Goal: Transaction & Acquisition: Obtain resource

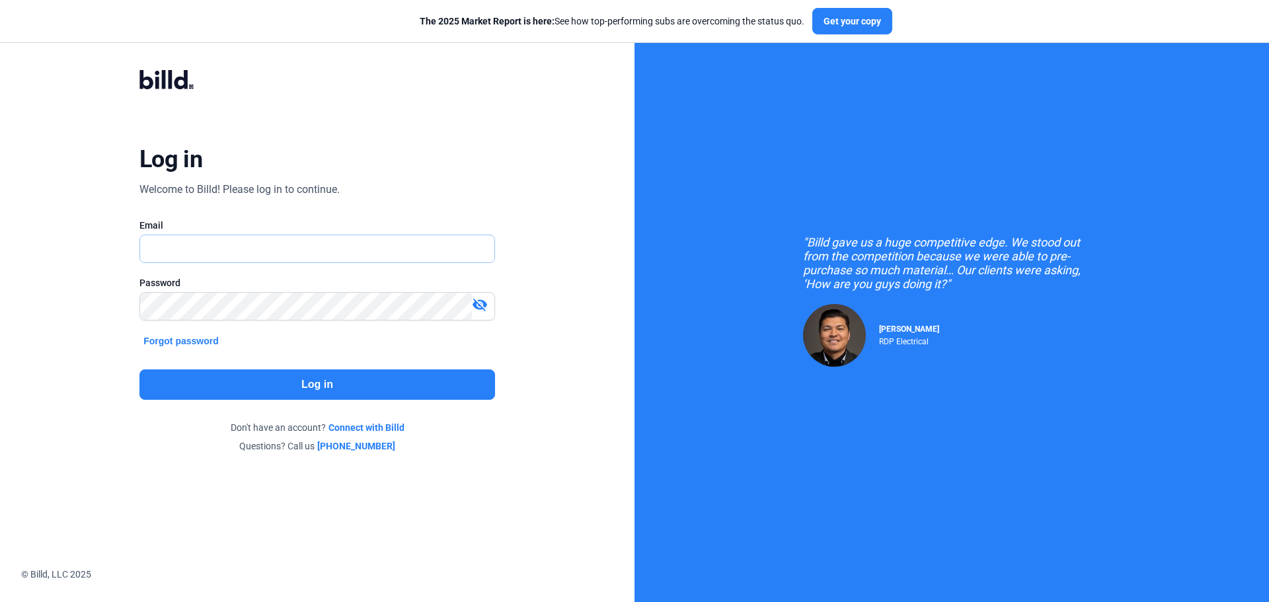
type input "[EMAIL_ADDRESS][PERSON_NAME][DOMAIN_NAME]"
click at [296, 387] on button "Log in" at bounding box center [317, 384] width 356 height 30
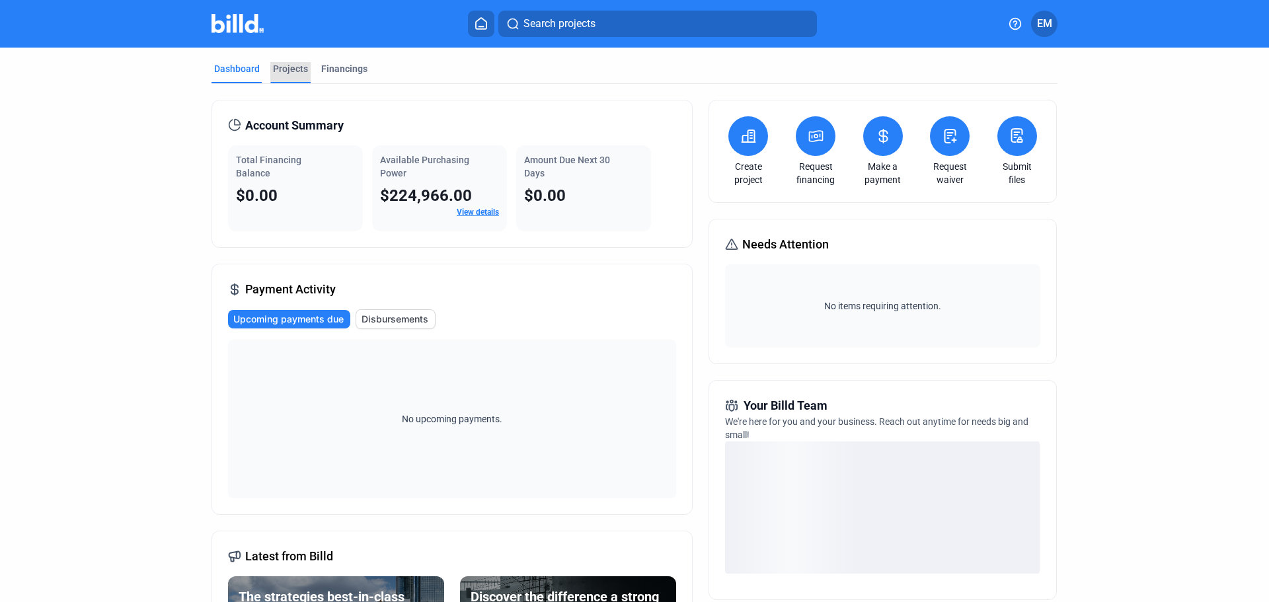
click at [282, 71] on div "Projects" at bounding box center [290, 68] width 35 height 13
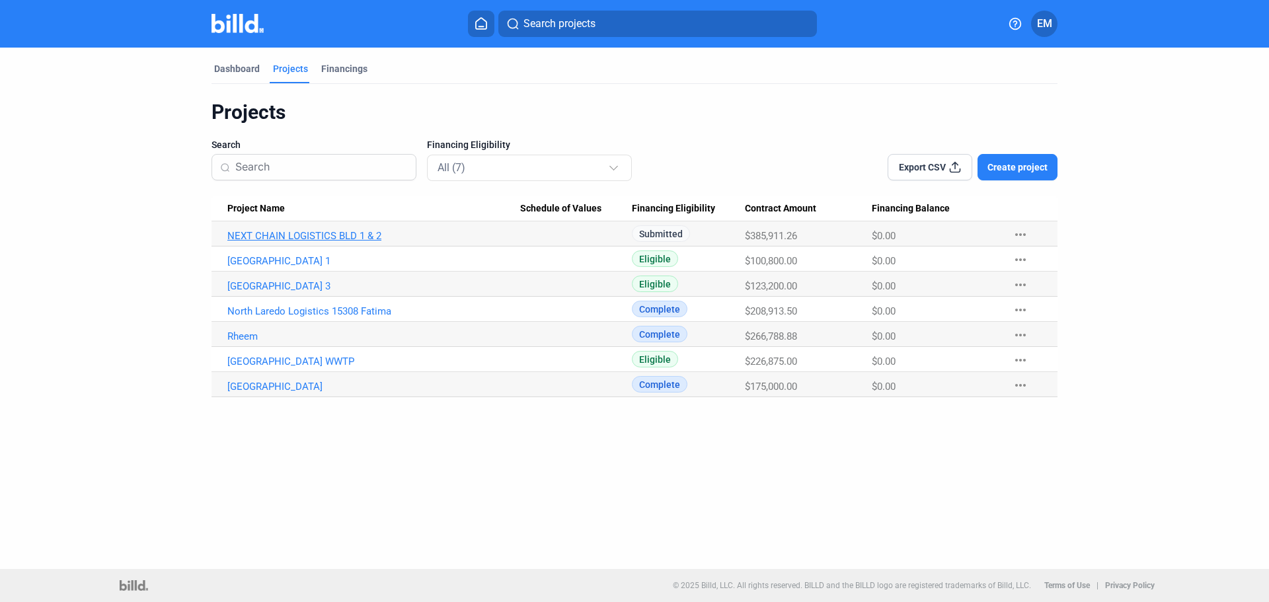
click at [367, 236] on link "NEXT CHAIN LOGISTICS BLD 1 & 2" at bounding box center [373, 236] width 293 height 12
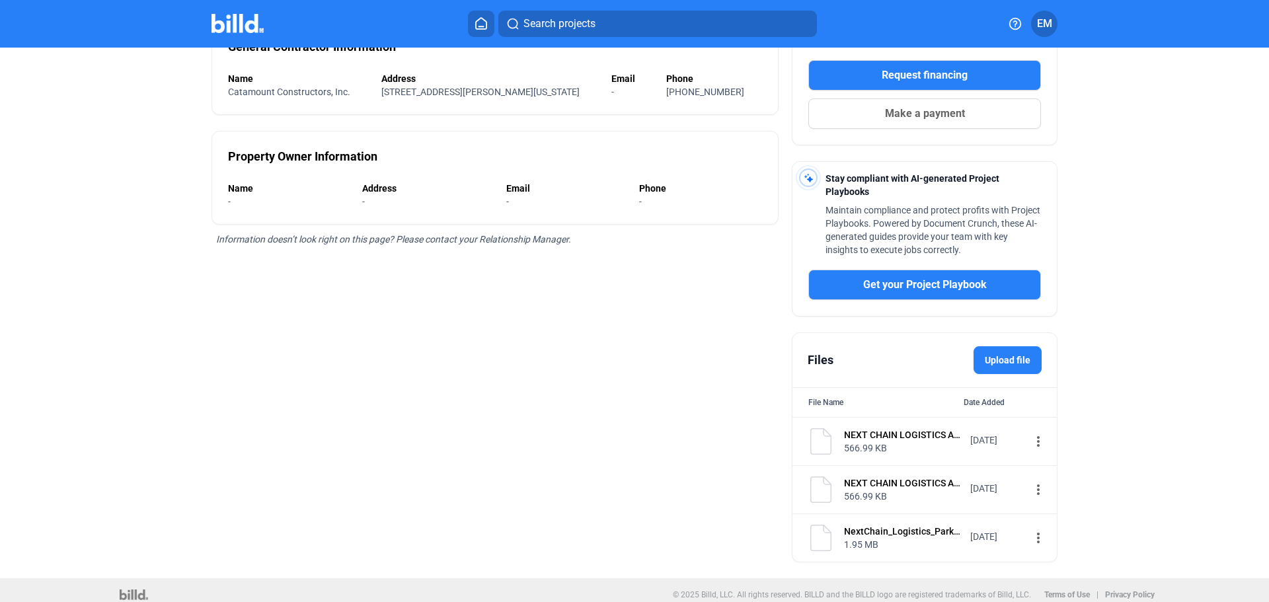
scroll to position [256, 0]
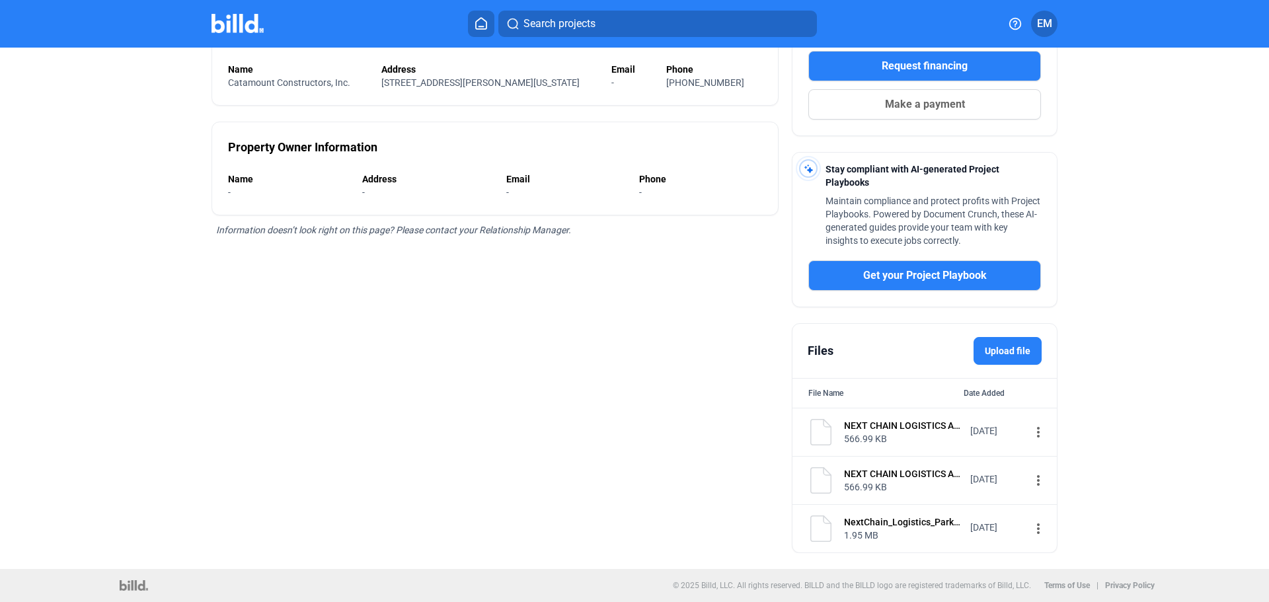
click at [1007, 350] on label "Upload file" at bounding box center [1008, 351] width 68 height 28
click at [0, 0] on input "Upload file" at bounding box center [0, 0] width 0 height 0
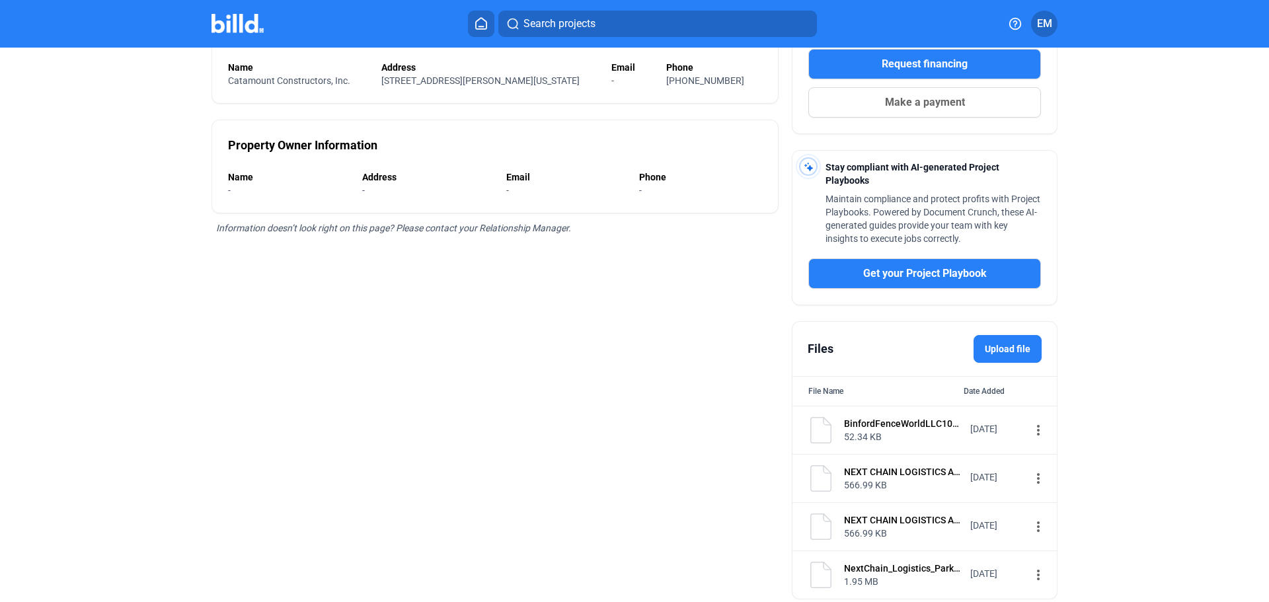
click at [1030, 432] on mat-icon "more_vert" at bounding box center [1038, 430] width 16 height 16
click at [1038, 453] on span "View" at bounding box center [1041, 454] width 19 height 10
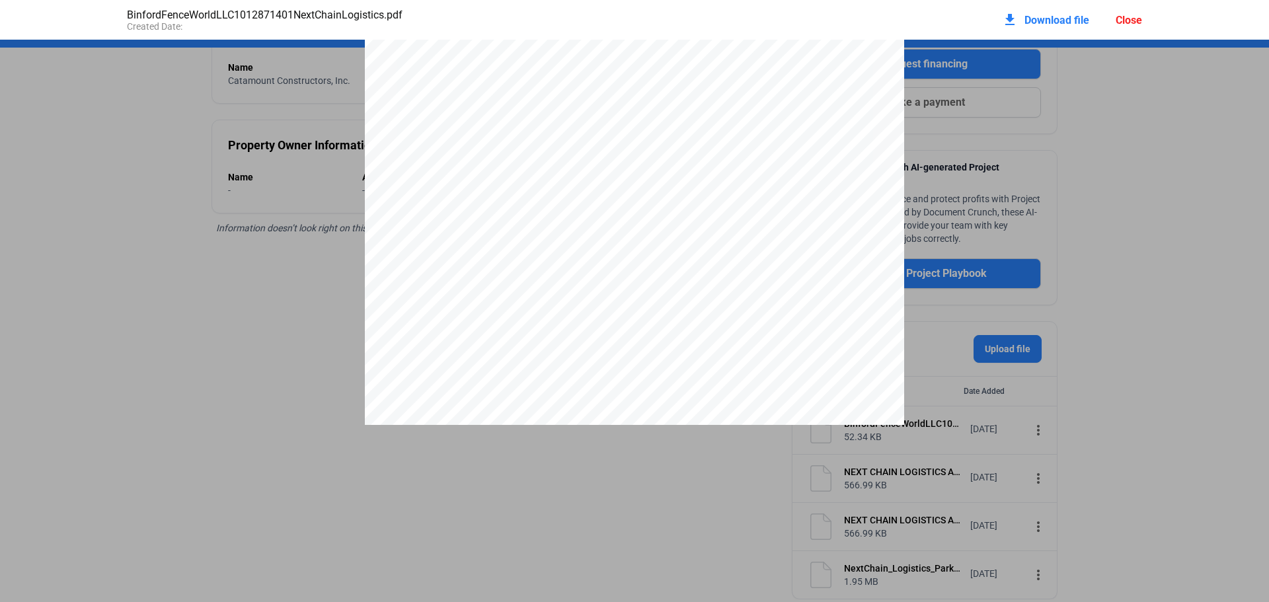
scroll to position [7, 0]
click at [604, 486] on pdf-viewer "[PERSON_NAME] - [GEOGRAPHIC_DATA] [STREET_ADDRESS][PERSON_NAME] US [PHONE_NUMBE…" at bounding box center [634, 281] width 1269 height 482
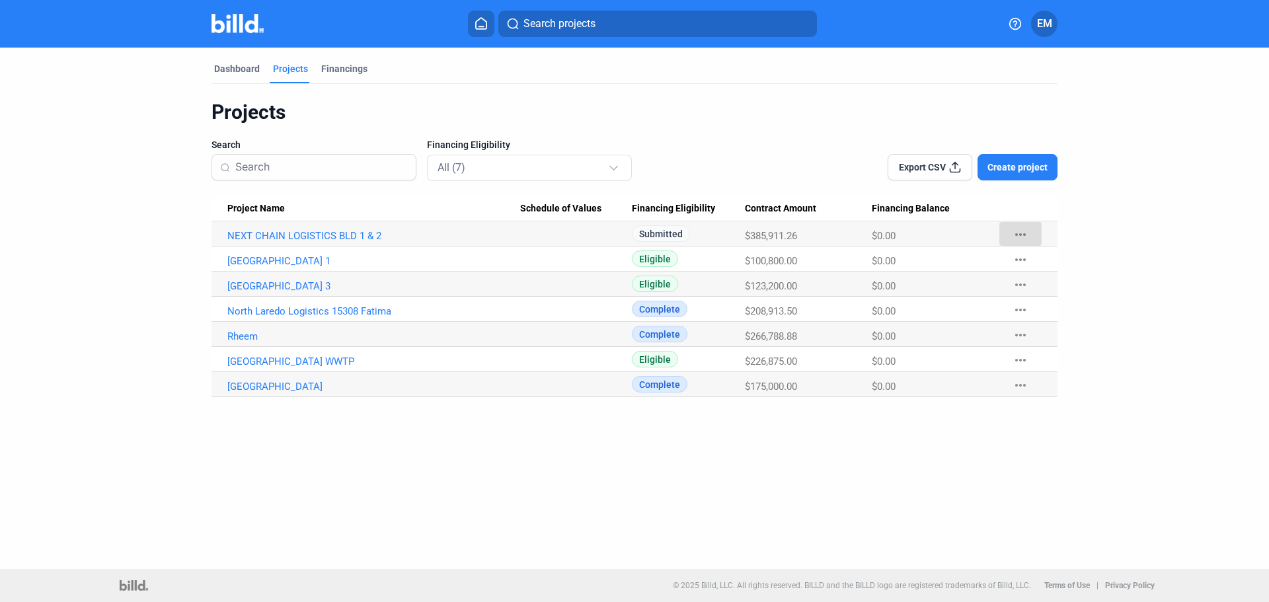
click at [1026, 237] on mat-icon "more_horiz" at bounding box center [1021, 235] width 16 height 16
click at [1044, 269] on button "+ Material Financing" at bounding box center [1092, 263] width 185 height 32
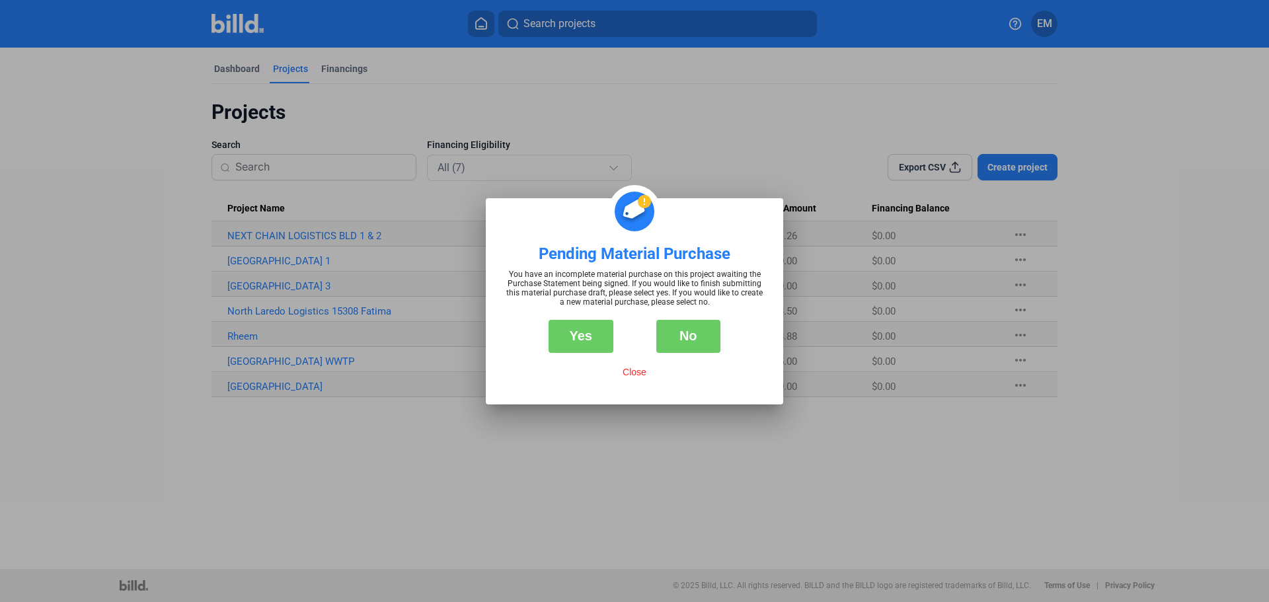
click at [586, 329] on button "Yes" at bounding box center [581, 336] width 65 height 33
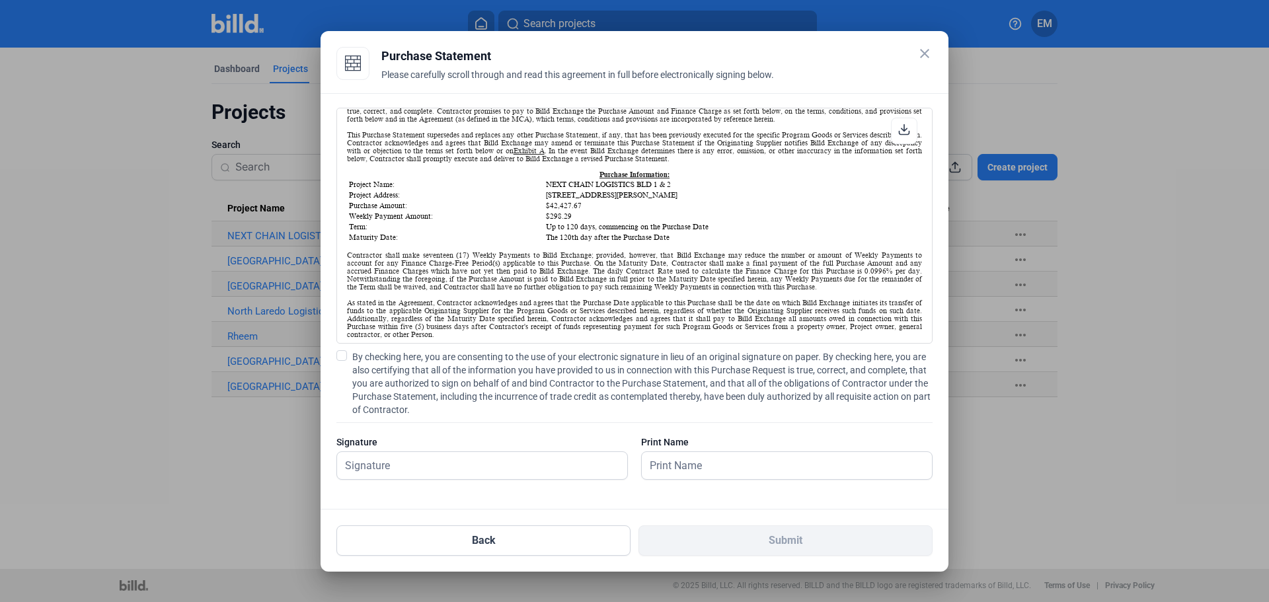
scroll to position [132, 0]
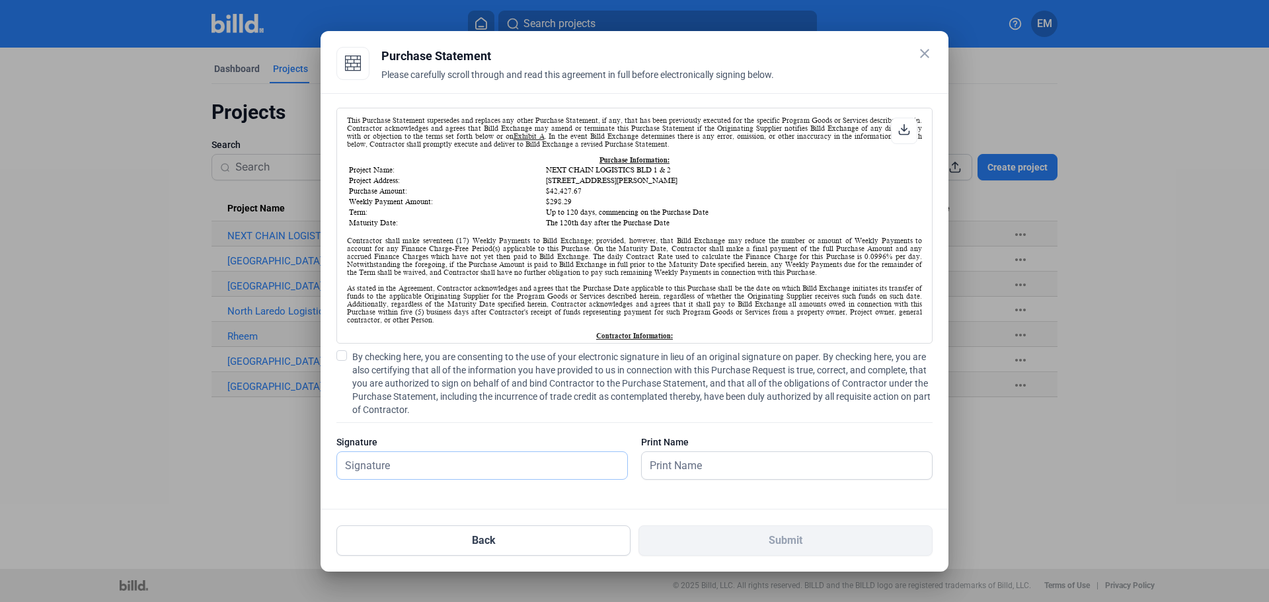
click at [402, 467] on input "text" at bounding box center [475, 465] width 276 height 27
click at [484, 464] on input "[PERSON_NAME]" at bounding box center [482, 465] width 290 height 27
type input "[PERSON_NAME]"
click at [678, 459] on input "text" at bounding box center [780, 465] width 276 height 27
type input "[PERSON_NAME]"
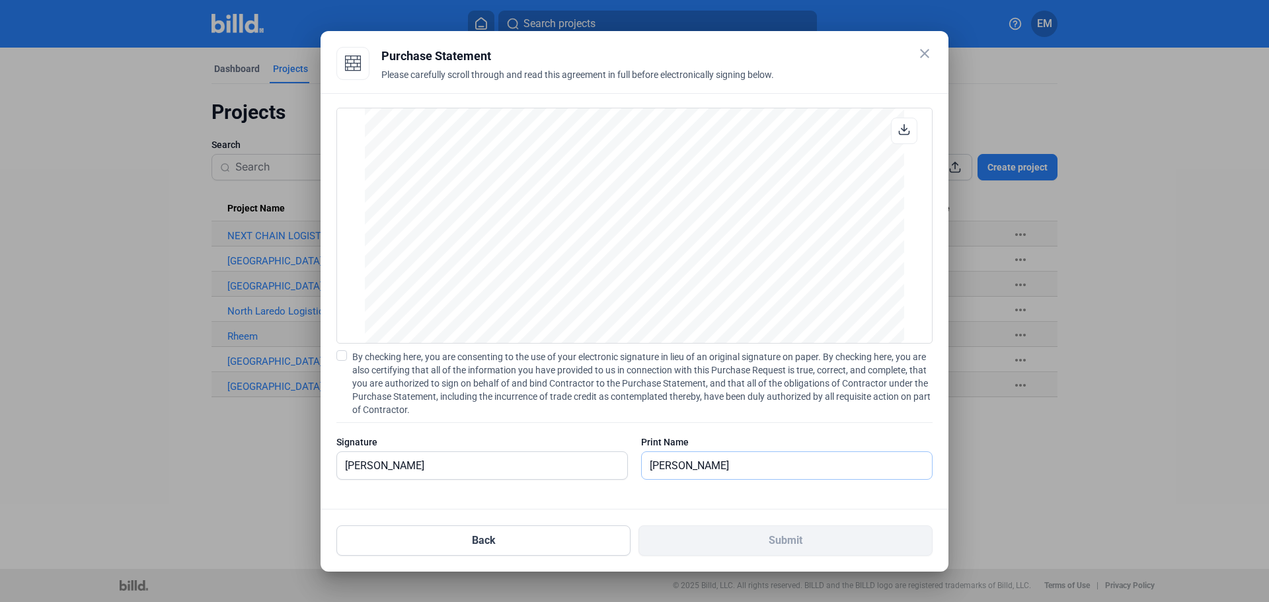
scroll to position [2247, 0]
click at [338, 360] on span at bounding box center [341, 355] width 11 height 11
click at [0, 0] on input "By checking here, you are consenting to the use of your electronic signature in…" at bounding box center [0, 0] width 0 height 0
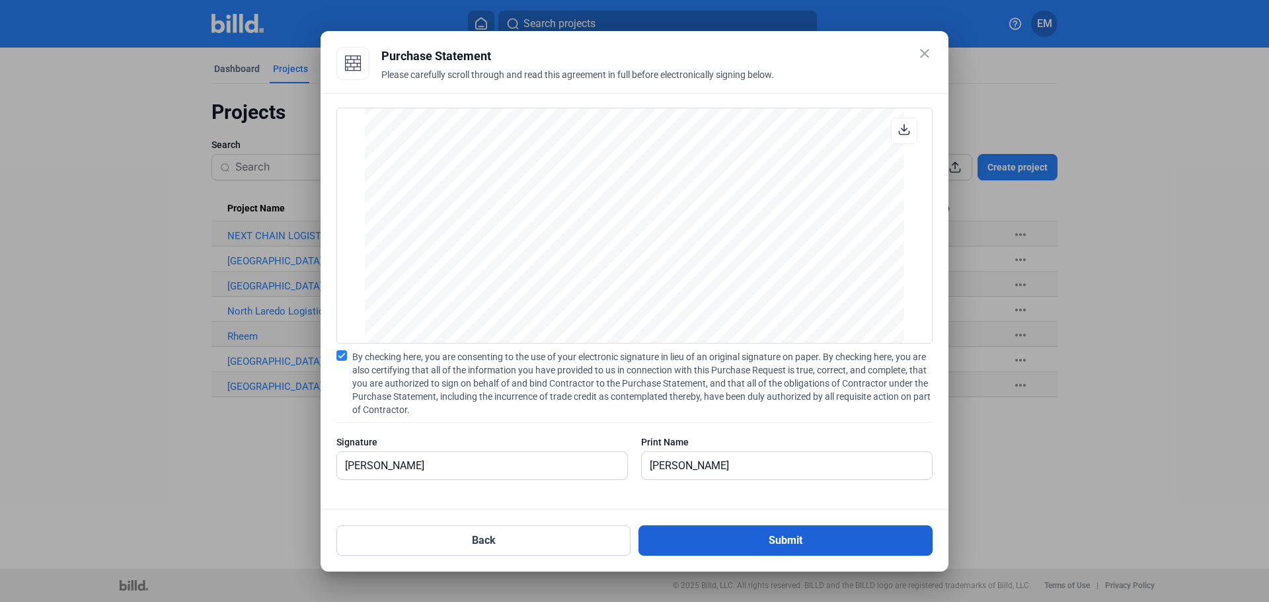
click at [790, 539] on button "Submit" at bounding box center [785, 540] width 294 height 30
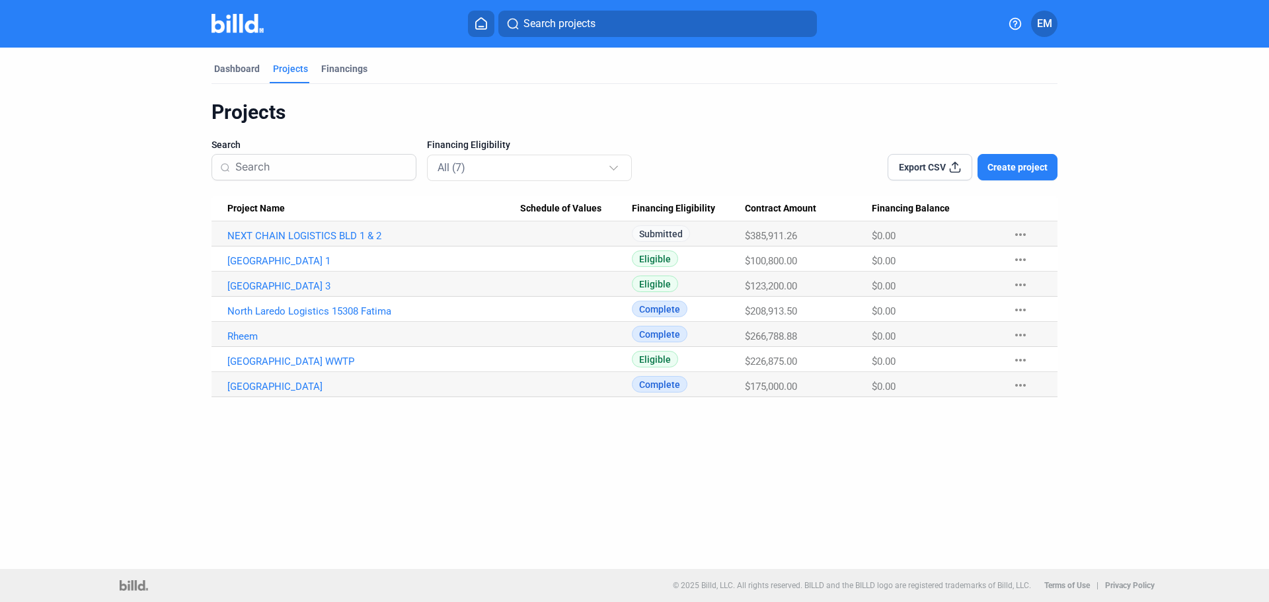
click at [1024, 233] on mat-icon "more_horiz" at bounding box center [1021, 235] width 16 height 16
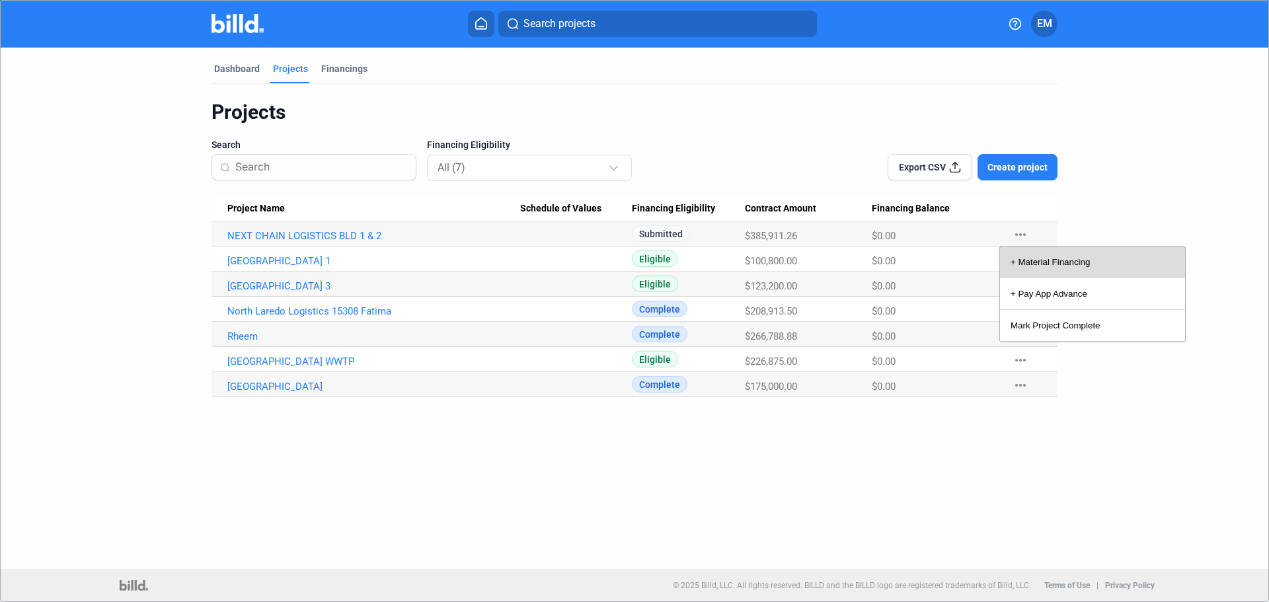
click at [1029, 256] on button "+ Material Financing" at bounding box center [1092, 263] width 185 height 32
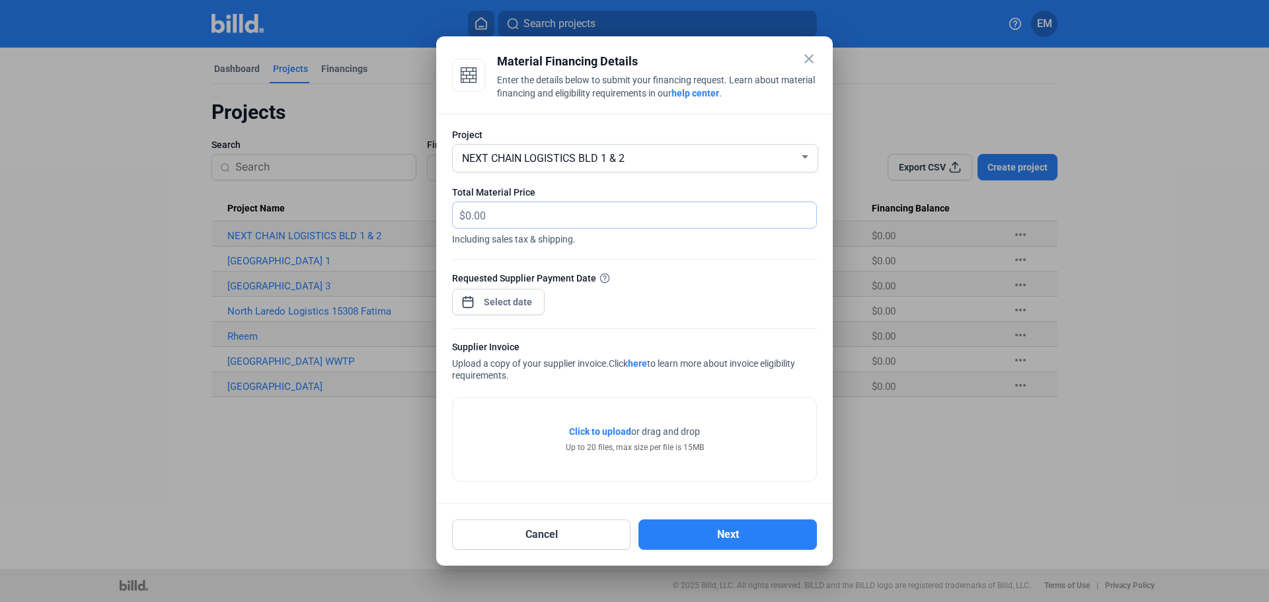
click at [504, 215] on input "text" at bounding box center [640, 215] width 351 height 26
type input "42,427.67"
click at [521, 304] on div "close Material Financing Details Enter the details below to submit your financi…" at bounding box center [634, 301] width 1269 height 602
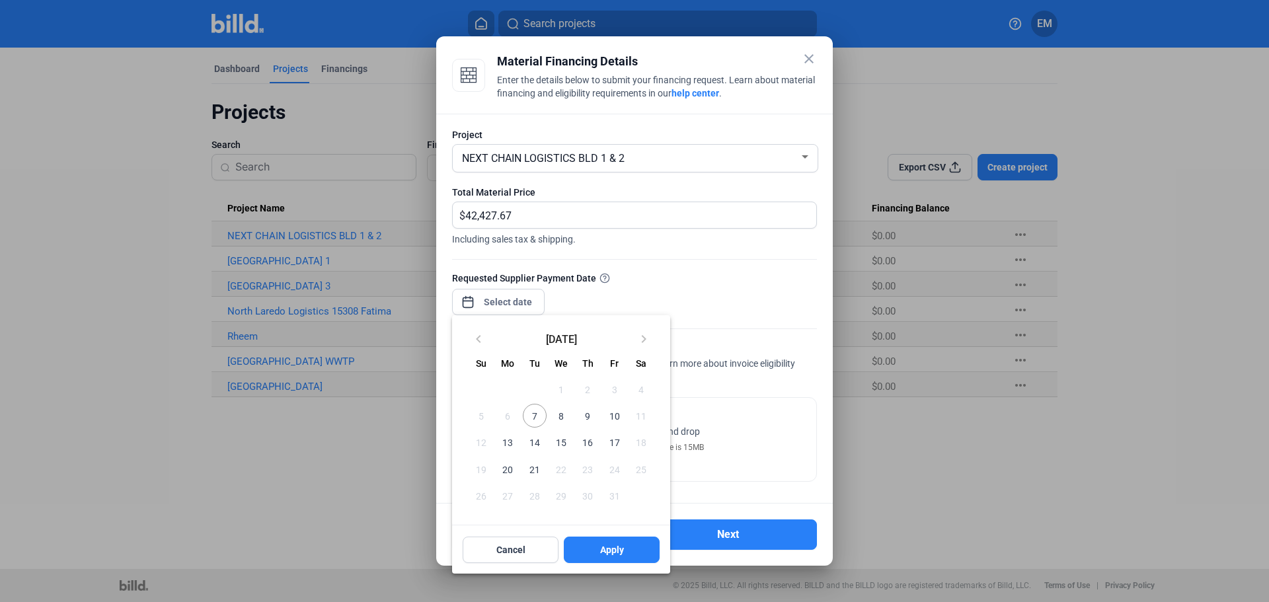
click at [560, 444] on span "15" at bounding box center [561, 442] width 24 height 24
click at [510, 473] on span "20" at bounding box center [508, 469] width 24 height 24
click at [603, 557] on span "Apply" at bounding box center [612, 549] width 24 height 13
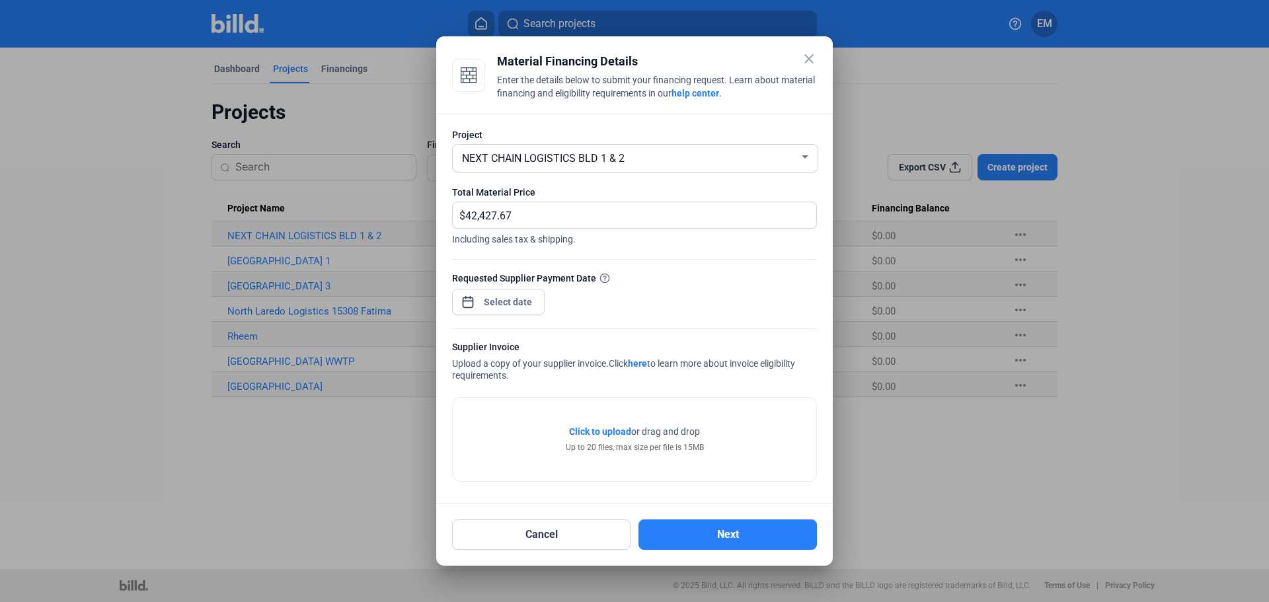
click at [602, 435] on span "Click to upload" at bounding box center [600, 431] width 62 height 11
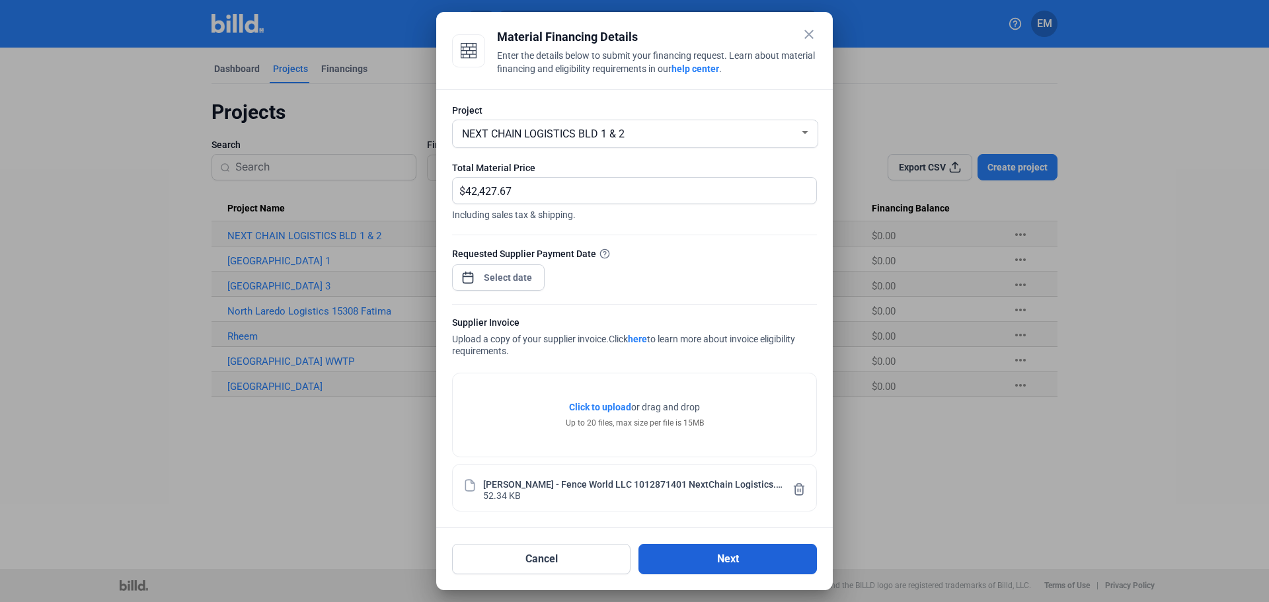
click at [705, 560] on button "Next" at bounding box center [727, 559] width 178 height 30
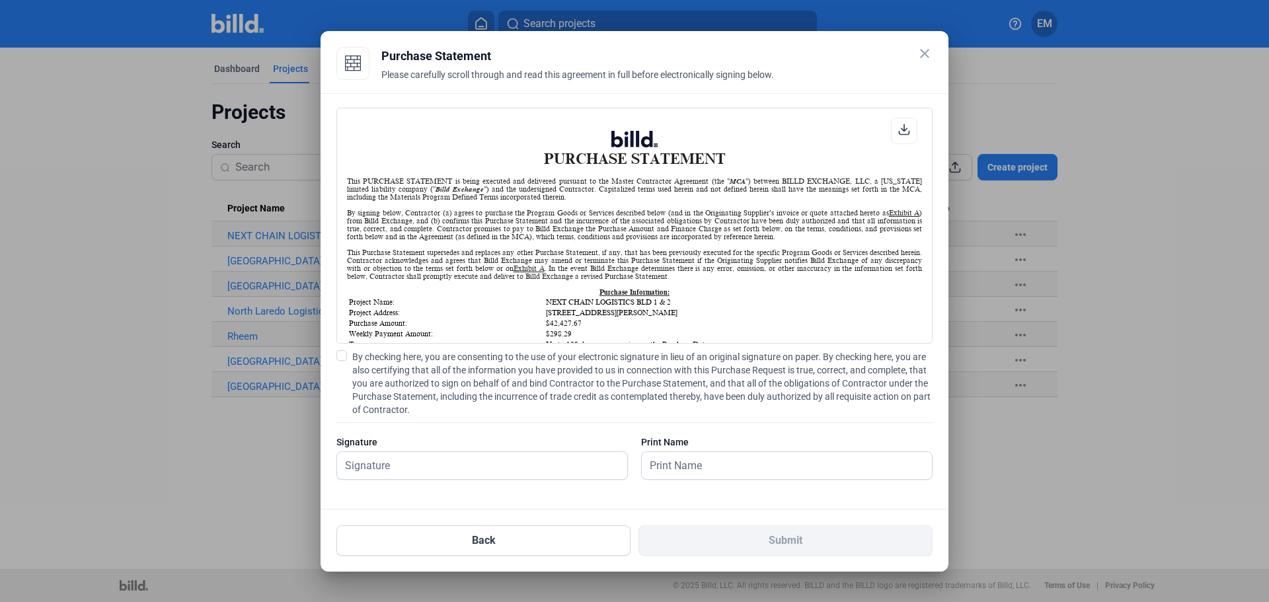
scroll to position [66, 0]
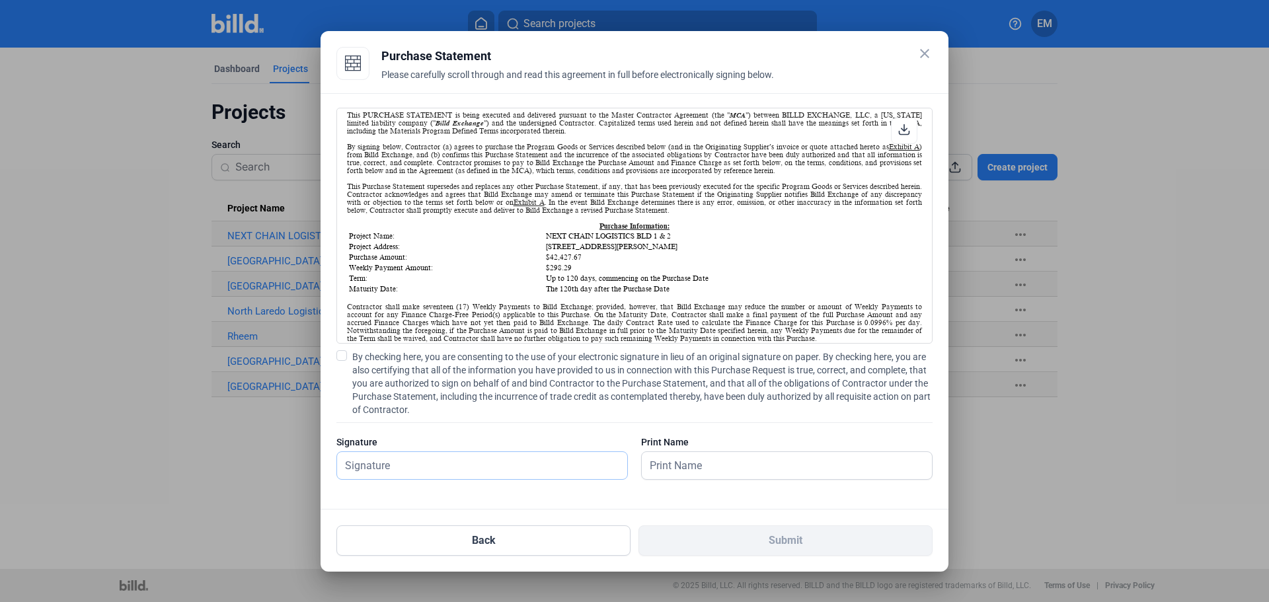
click at [409, 469] on input "text" at bounding box center [475, 465] width 276 height 27
type input "[PERSON_NAME]"
click at [665, 466] on input "text" at bounding box center [780, 465] width 276 height 27
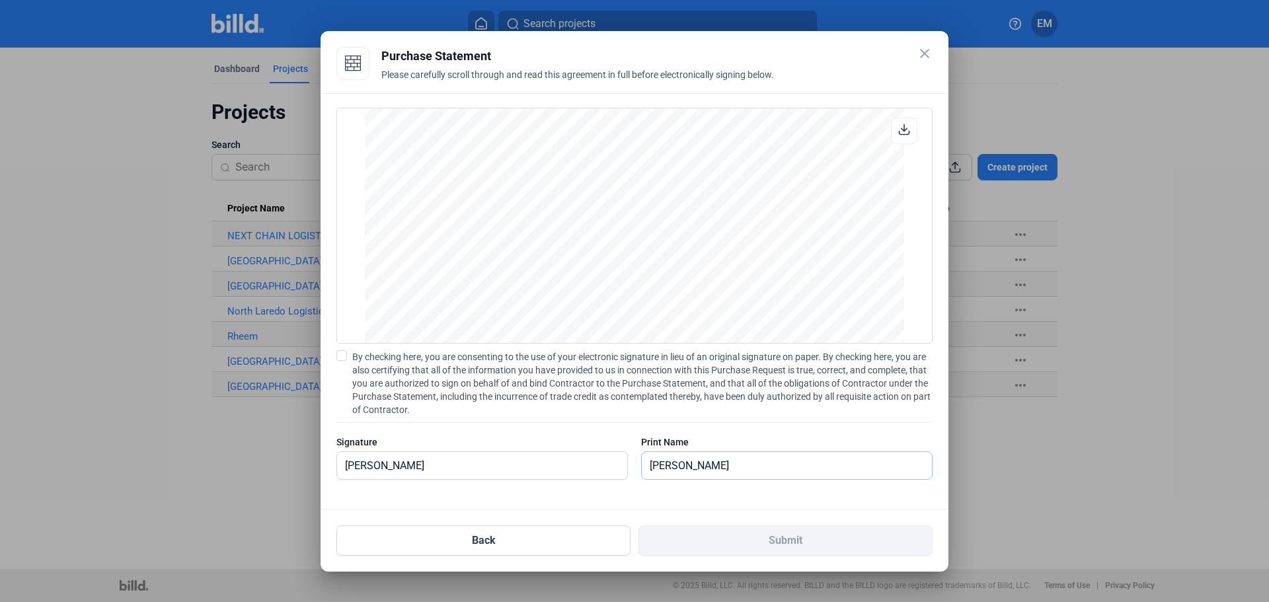
scroll to position [1785, 0]
type input "[PERSON_NAME]"
click at [341, 356] on span at bounding box center [341, 355] width 11 height 11
click at [0, 0] on input "By checking here, you are consenting to the use of your electronic signature in…" at bounding box center [0, 0] width 0 height 0
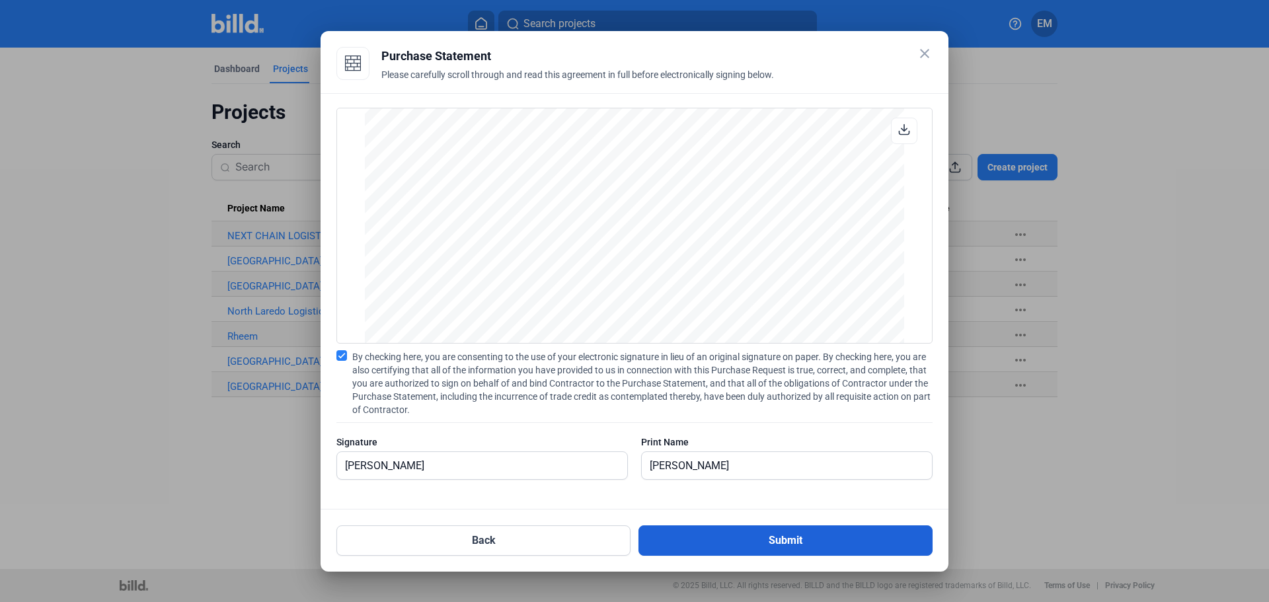
click at [775, 543] on button "Submit" at bounding box center [785, 540] width 294 height 30
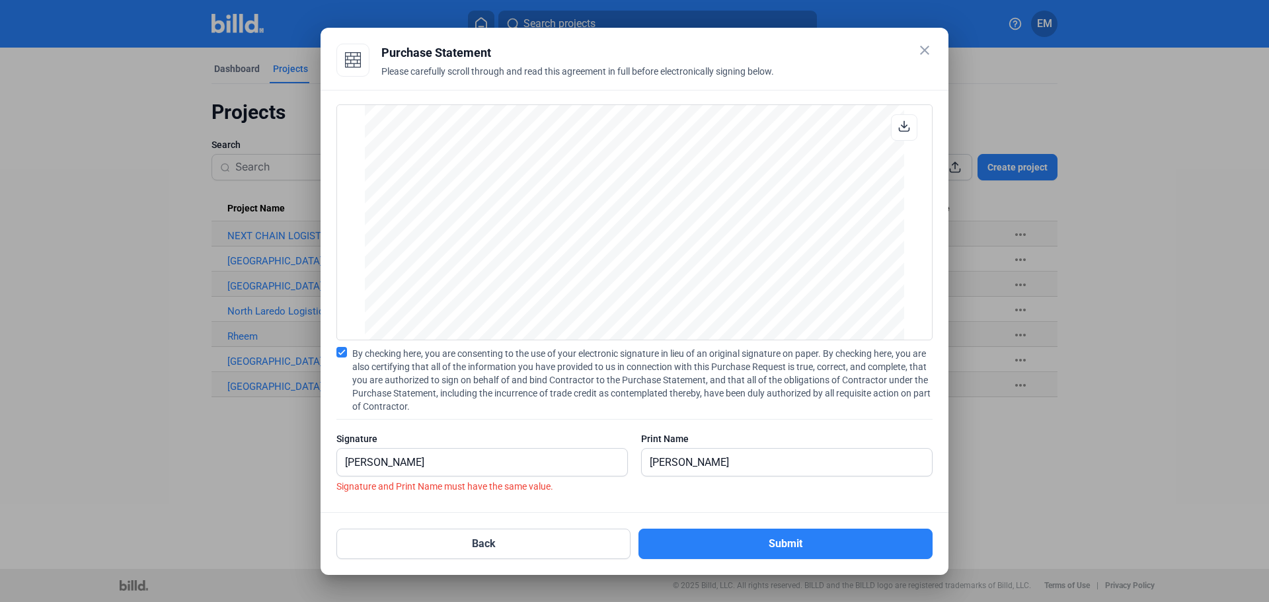
scroll to position [1790, 0]
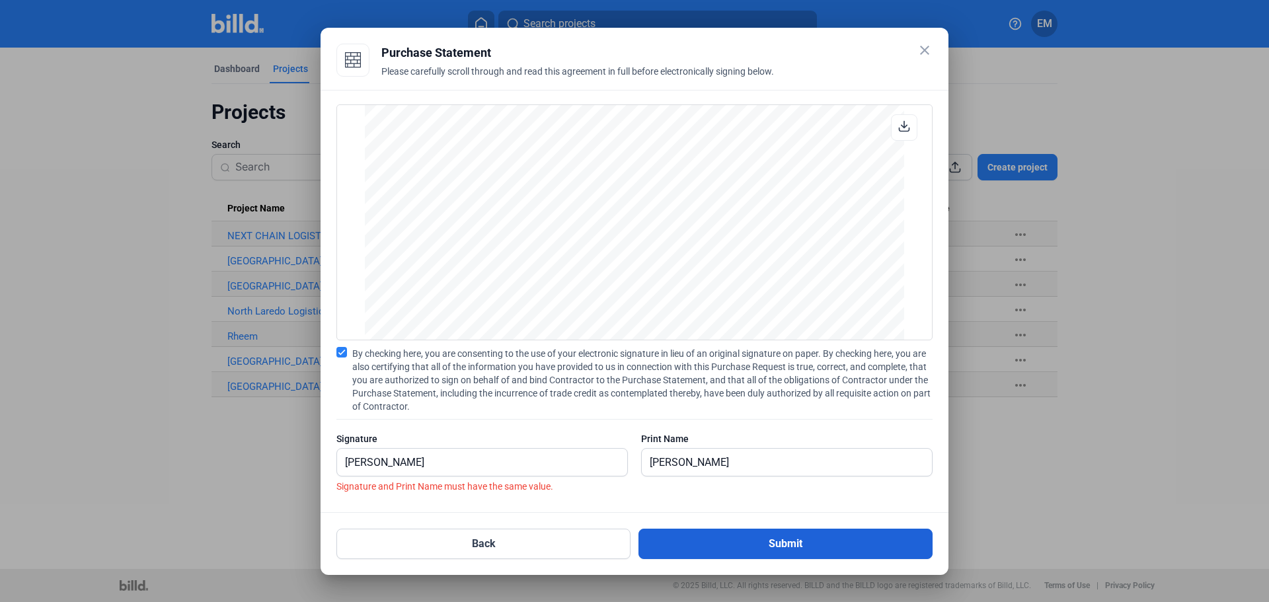
click at [782, 543] on button "Submit" at bounding box center [785, 544] width 294 height 30
click at [776, 546] on button "Submit" at bounding box center [785, 544] width 294 height 30
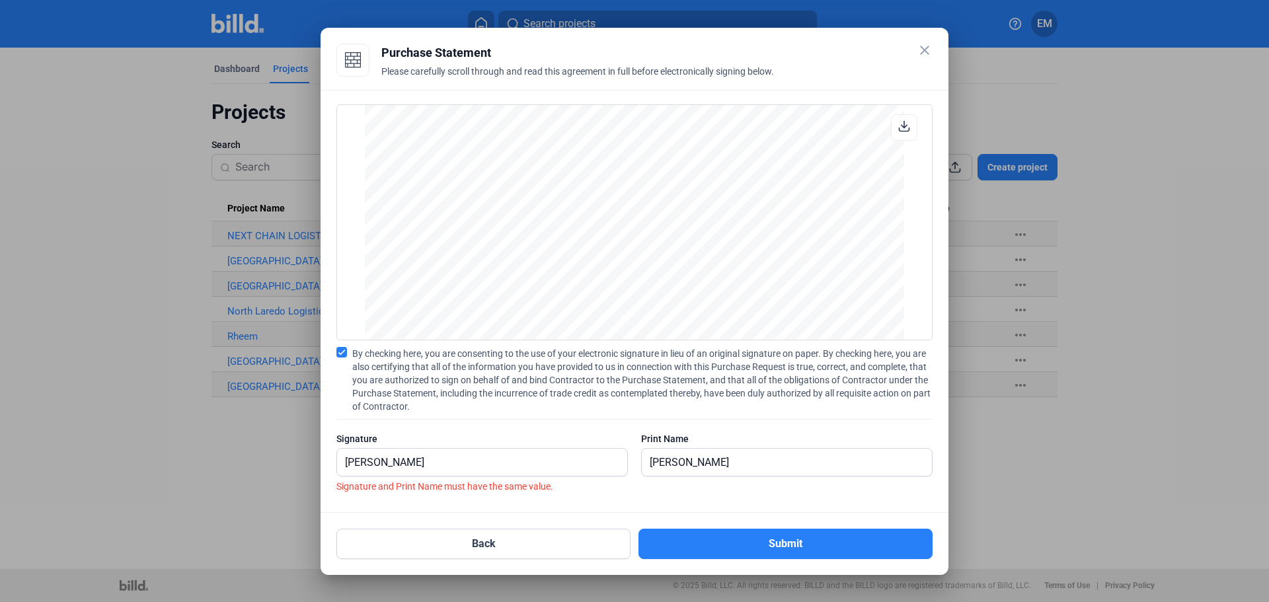
scroll to position [1724, 0]
click at [902, 126] on icon at bounding box center [905, 126] width 10 height 10
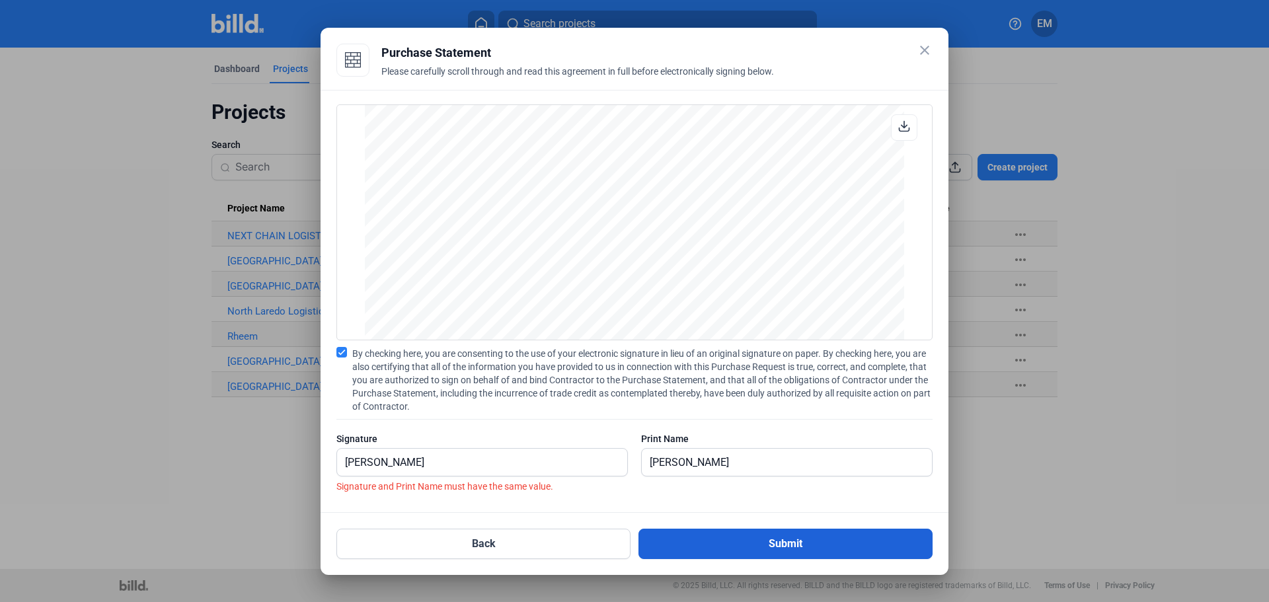
click at [777, 540] on button "Submit" at bounding box center [785, 544] width 294 height 30
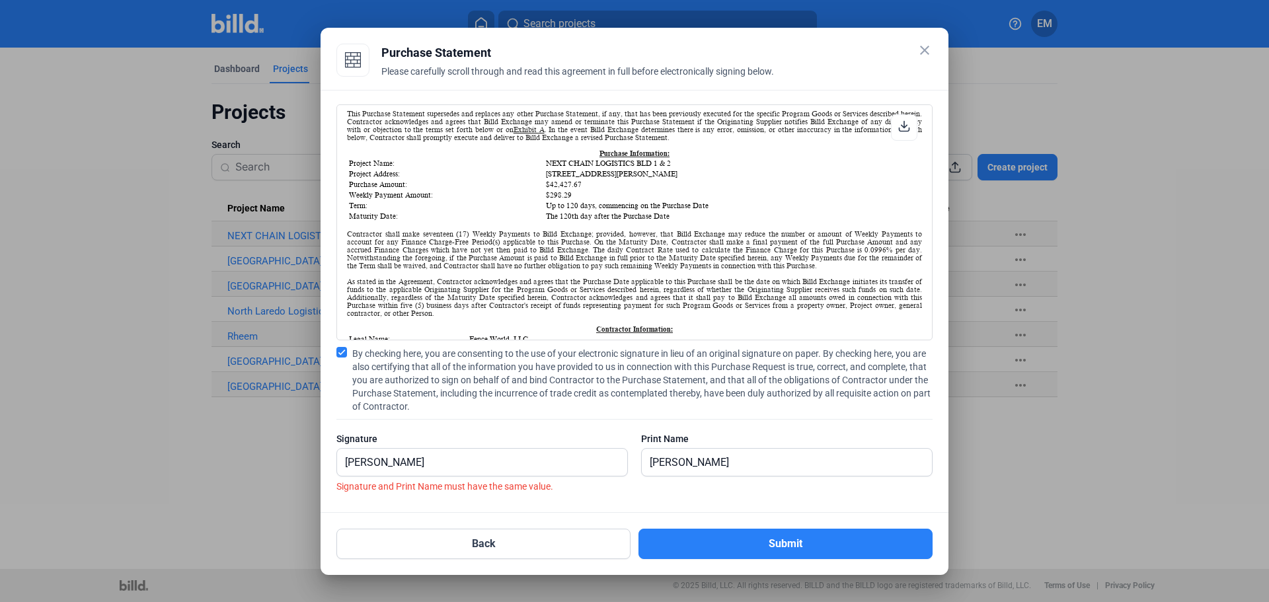
scroll to position [198, 0]
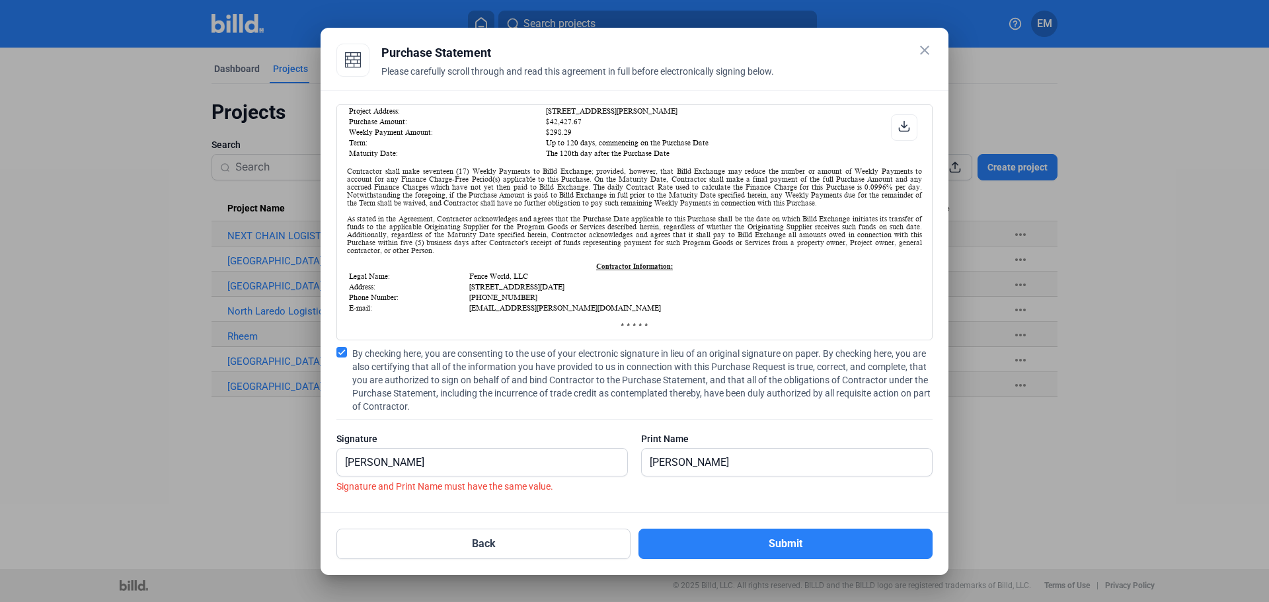
click at [424, 484] on label "Signature and Print Name must have the same value." at bounding box center [634, 486] width 596 height 13
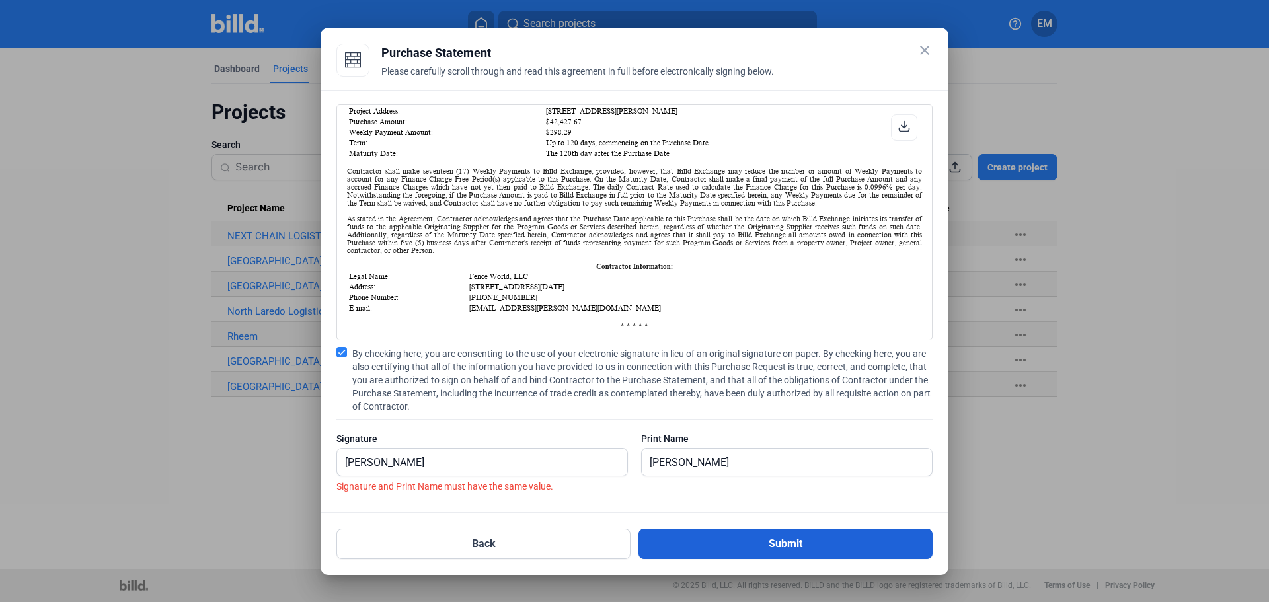
click at [773, 549] on button "Submit" at bounding box center [785, 544] width 294 height 30
